Goal: Find specific page/section: Find specific page/section

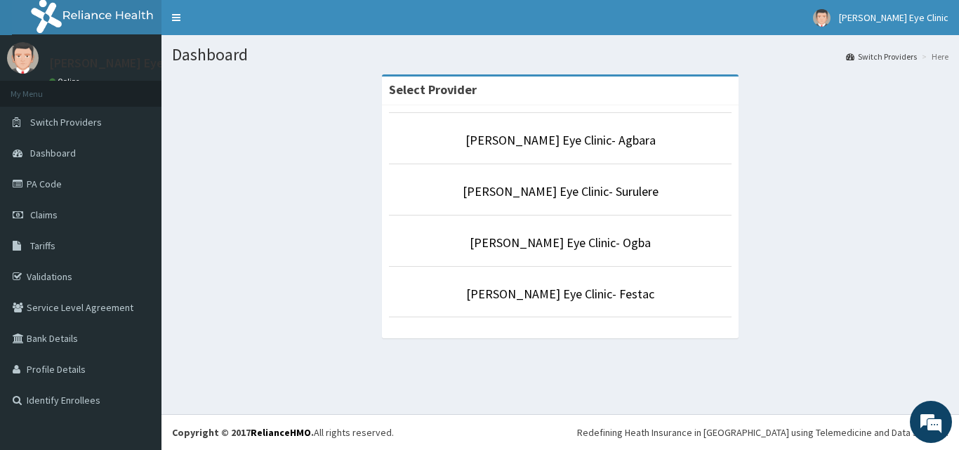
click at [566, 234] on p "[PERSON_NAME] Eye Clinic- Ogba" at bounding box center [560, 243] width 342 height 18
click at [567, 245] on link "[PERSON_NAME] Eye Clinic- Ogba" at bounding box center [560, 242] width 181 height 16
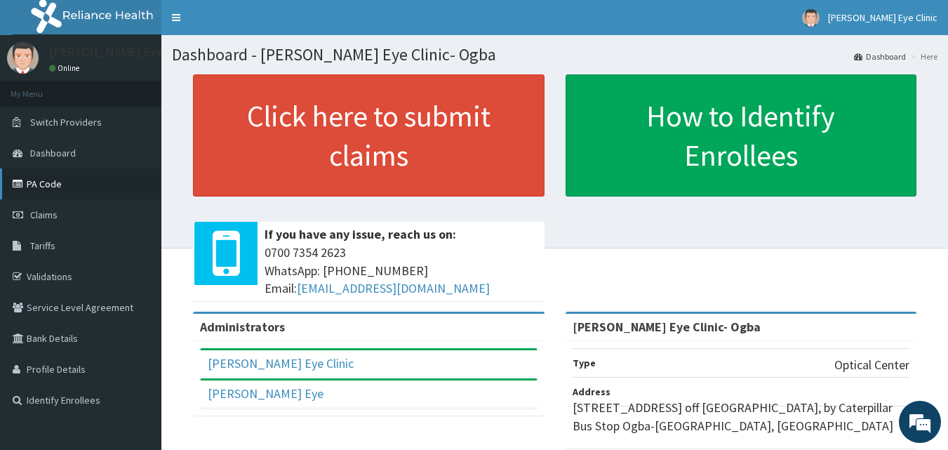
click at [39, 182] on link "PA Code" at bounding box center [80, 183] width 161 height 31
